Goal: Obtain resource: Download file/media

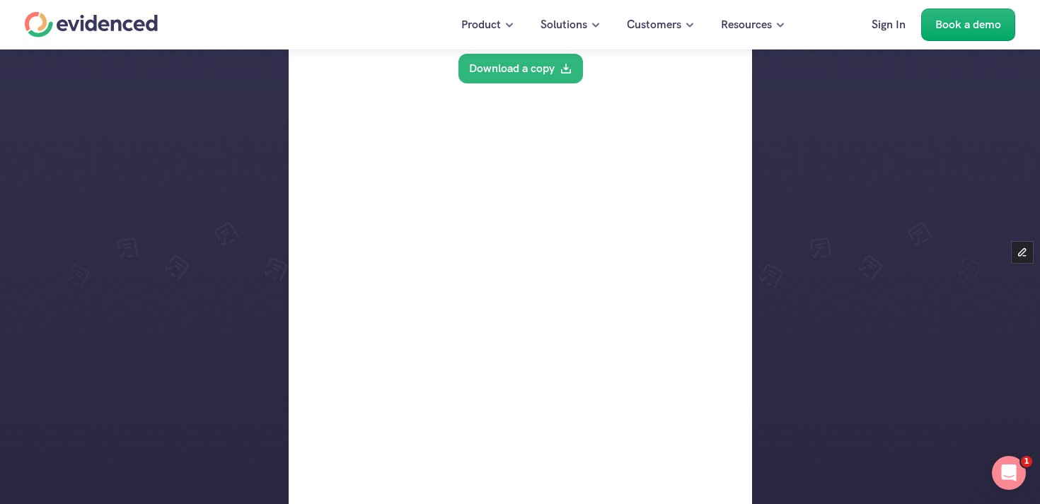
scroll to position [304, 0]
click at [514, 69] on link "Download a copy" at bounding box center [520, 70] width 124 height 30
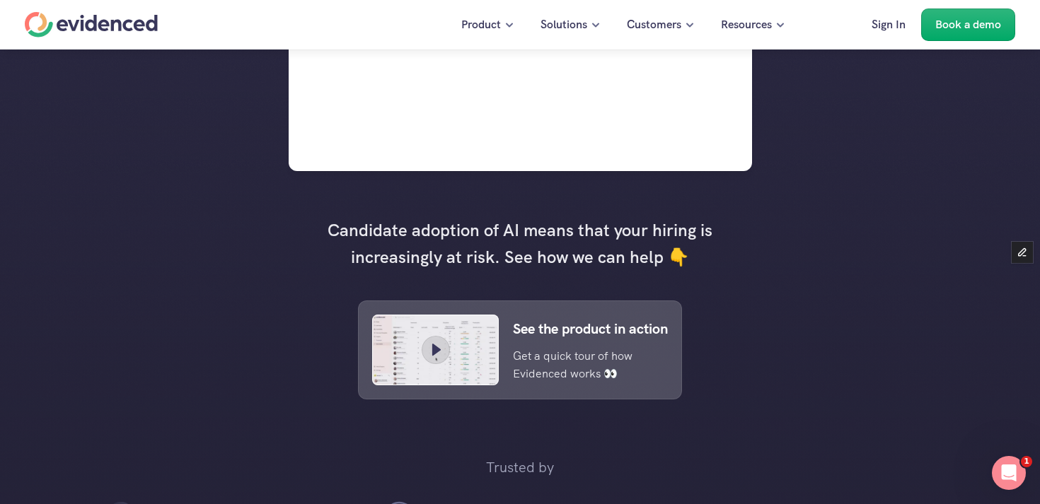
scroll to position [914, 0]
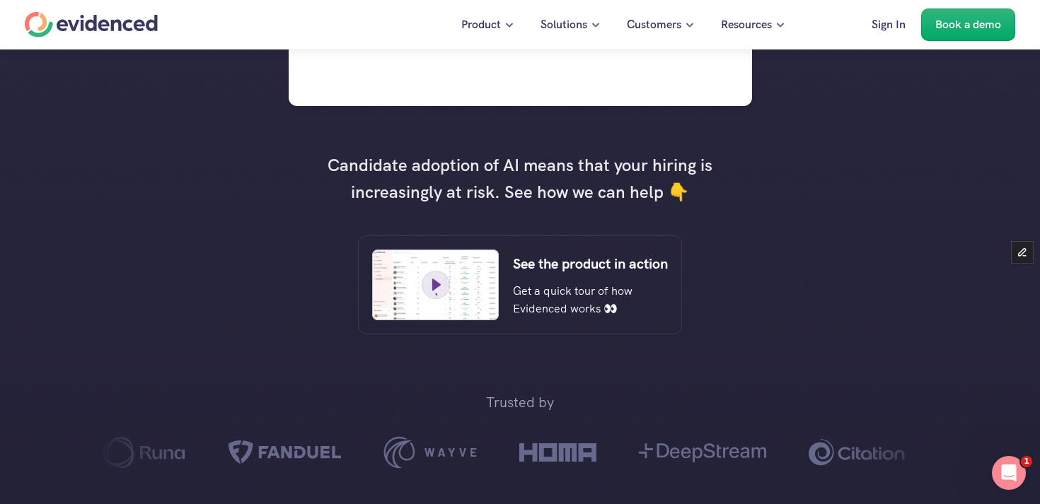
click at [491, 272] on div at bounding box center [435, 285] width 127 height 71
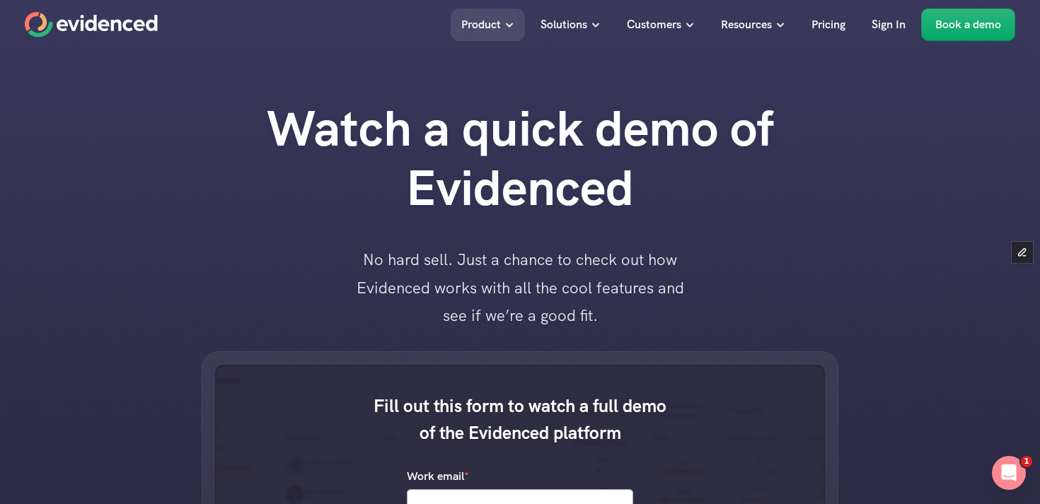
click at [825, 30] on p "Pricing" at bounding box center [828, 25] width 34 height 18
